Goal: Transaction & Acquisition: Obtain resource

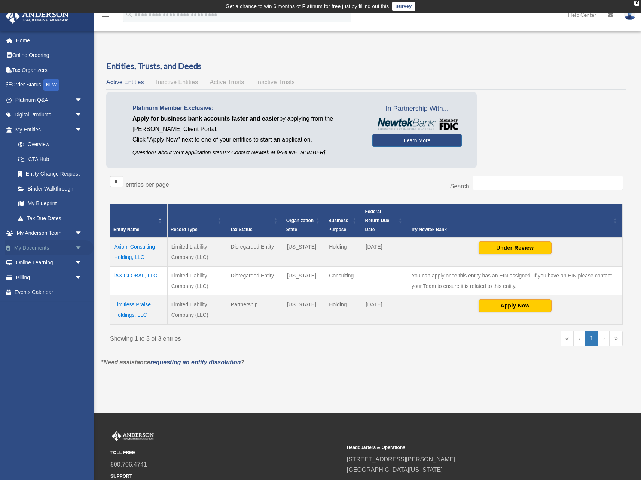
click at [42, 241] on link "My Documents arrow_drop_down" at bounding box center [49, 247] width 88 height 15
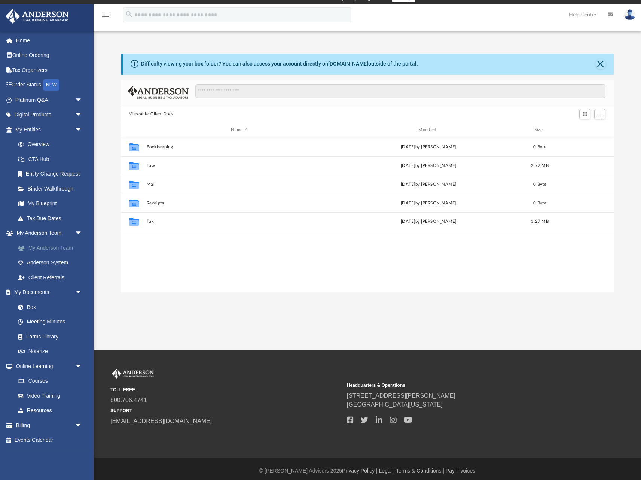
scroll to position [12, 0]
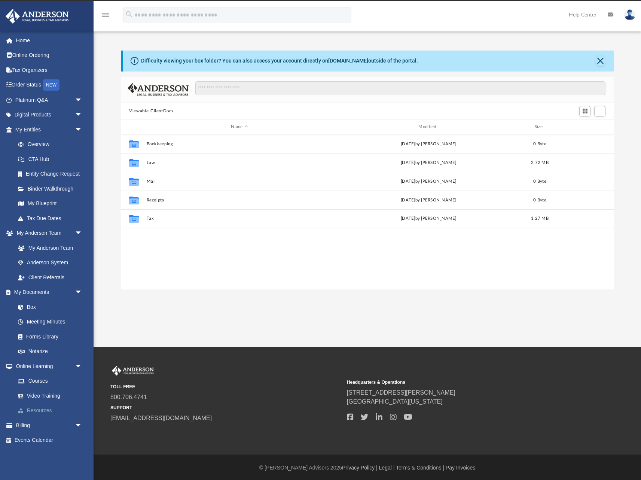
click at [33, 407] on link "Resources" at bounding box center [51, 410] width 83 height 15
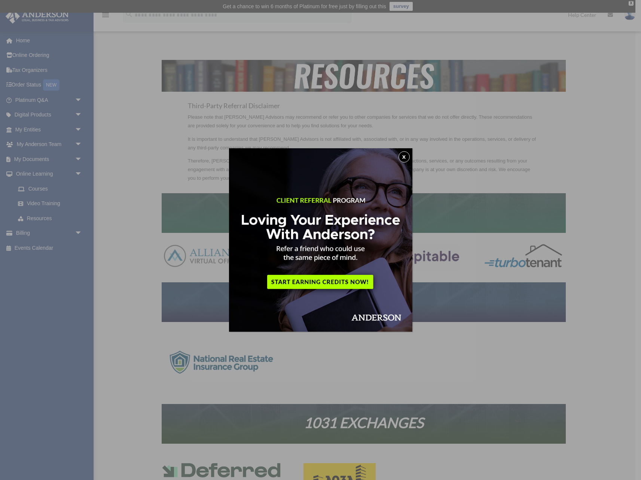
click at [402, 155] on button "x" at bounding box center [404, 156] width 11 height 11
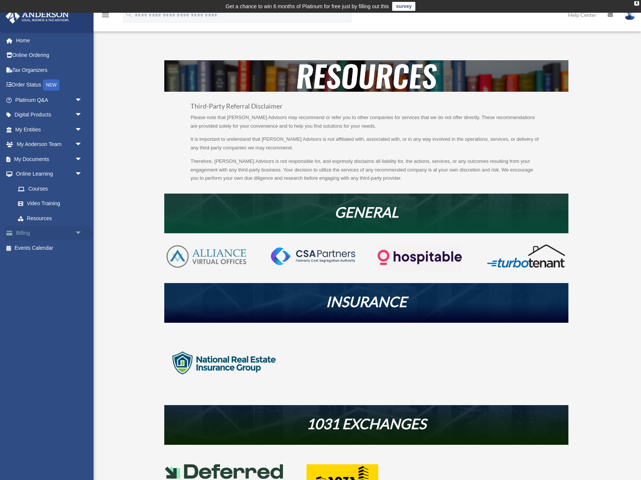
click at [79, 230] on span "arrow_drop_down" at bounding box center [82, 233] width 15 height 15
click at [78, 158] on span "arrow_drop_down" at bounding box center [82, 159] width 15 height 15
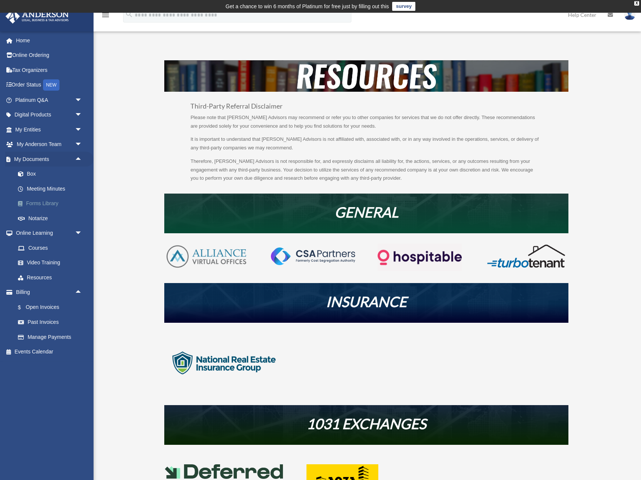
click at [53, 202] on link "Forms Library" at bounding box center [51, 203] width 83 height 15
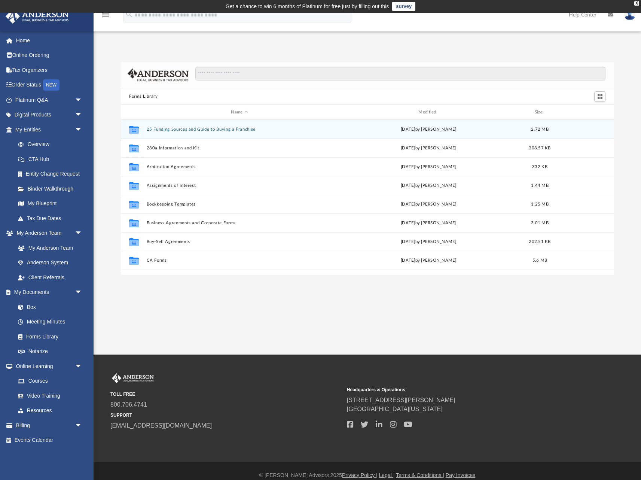
click at [179, 130] on button "25 Funding Sources and Guide to Buying a Franchise" at bounding box center [240, 129] width 186 height 5
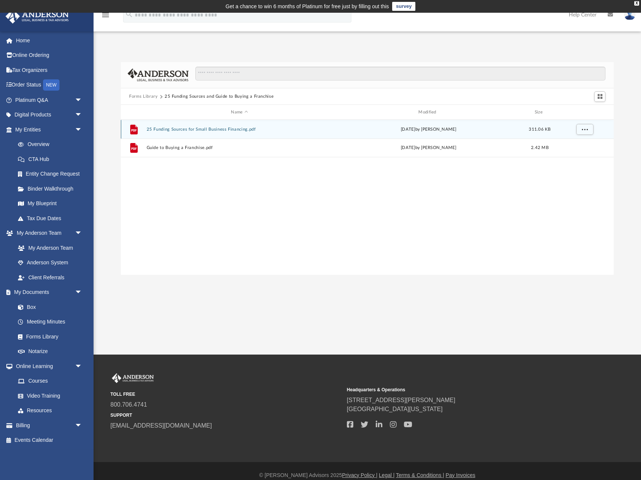
click at [195, 131] on button "25 Funding Sources for Small Business Financing.pdf" at bounding box center [240, 129] width 186 height 5
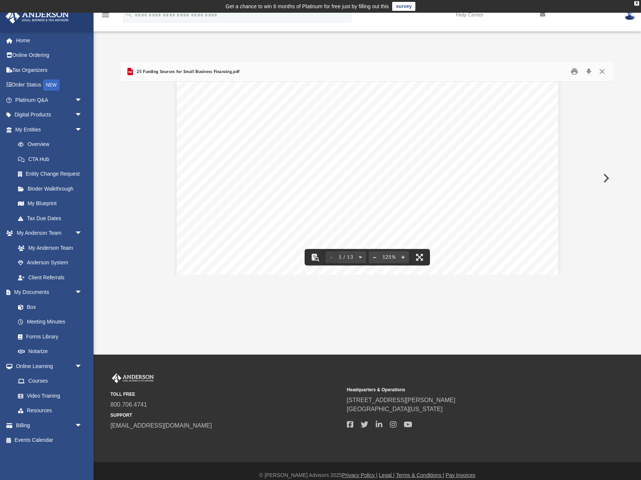
scroll to position [42, 0]
click at [588, 70] on button "Download" at bounding box center [588, 72] width 13 height 12
click at [504, 172] on div "2. Lower Down Payment - SBA loans typically have down payments that are usually…" at bounding box center [368, 234] width 382 height 494
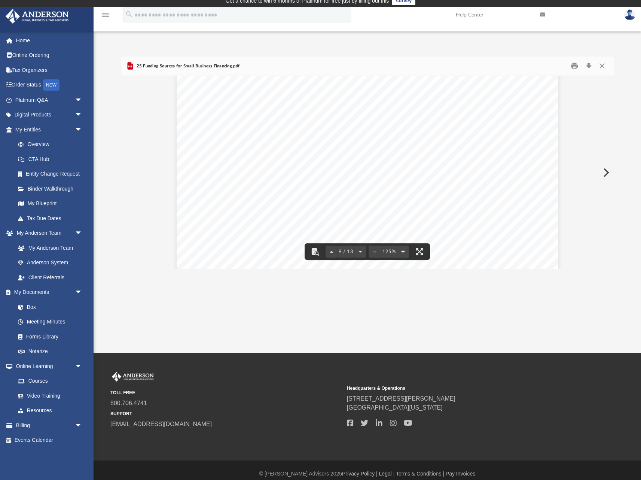
scroll to position [0, 0]
